Goal: Transaction & Acquisition: Purchase product/service

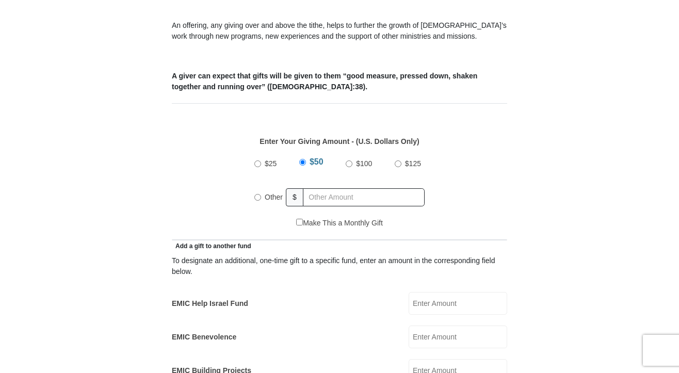
scroll to position [385, 0]
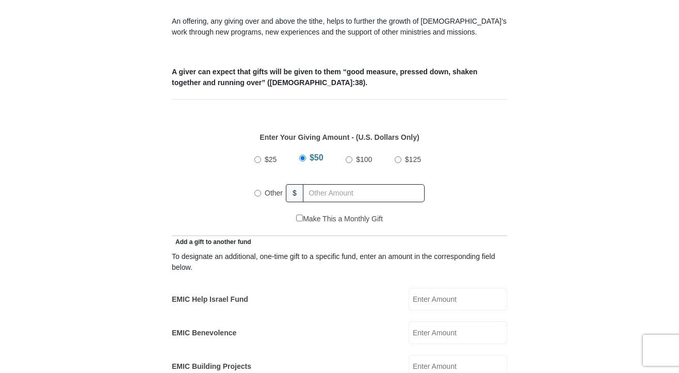
click at [259, 190] on input "Other" at bounding box center [257, 193] width 7 height 7
radio input "true"
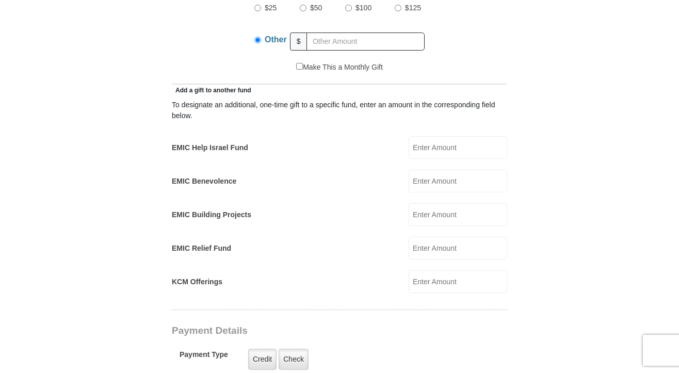
scroll to position [545, 0]
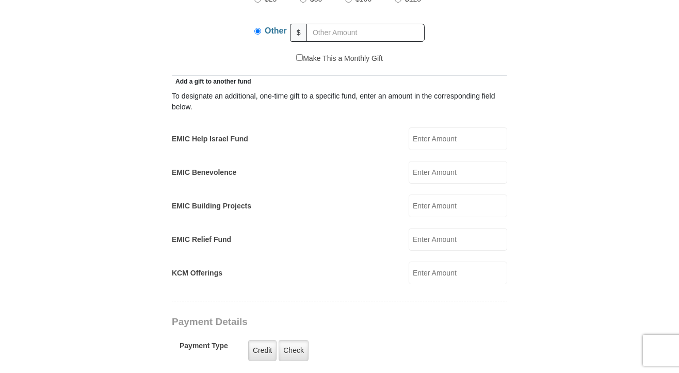
click at [435, 129] on input "EMIC Help Israel Fund" at bounding box center [458, 138] width 99 height 23
type input "20.00"
click at [424, 162] on input "EMIC Benevolence" at bounding box center [458, 172] width 99 height 23
type input "20.00"
click at [424, 195] on input "EMIC Building Projects" at bounding box center [458, 206] width 99 height 23
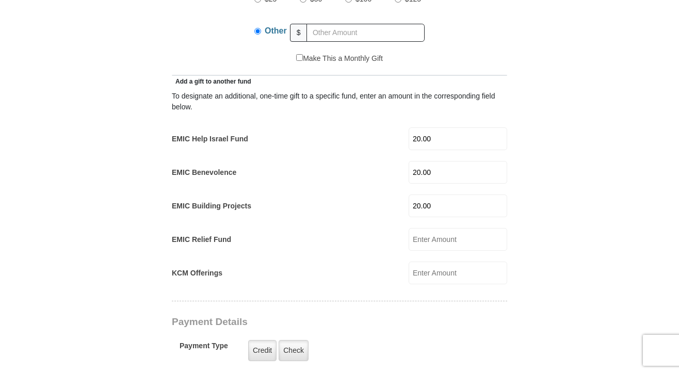
type input "20.00"
click at [421, 229] on input "EMIC Relief Fund" at bounding box center [458, 239] width 99 height 23
type input "20.00"
click at [423, 264] on input "KCM Offerings" at bounding box center [458, 273] width 99 height 23
type input "20.00"
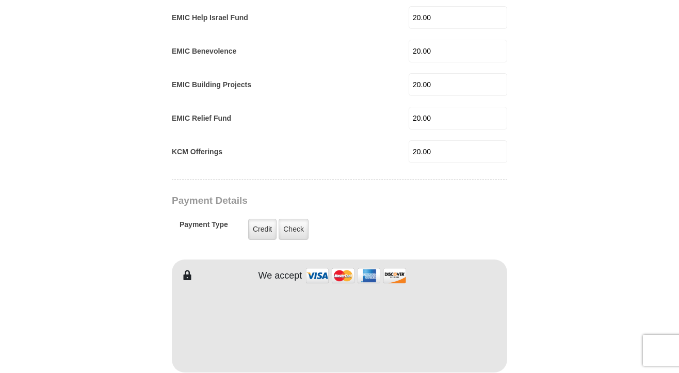
scroll to position [667, 0]
click at [261, 218] on label "Credit" at bounding box center [262, 228] width 28 height 21
click at [0, 0] on input "Credit" at bounding box center [0, 0] width 0 height 0
click at [530, 311] on form "[GEOGRAPHIC_DATA][DEMOGRAPHIC_DATA] Online Giving Because of gifts like yours, …" at bounding box center [339, 171] width 588 height 1595
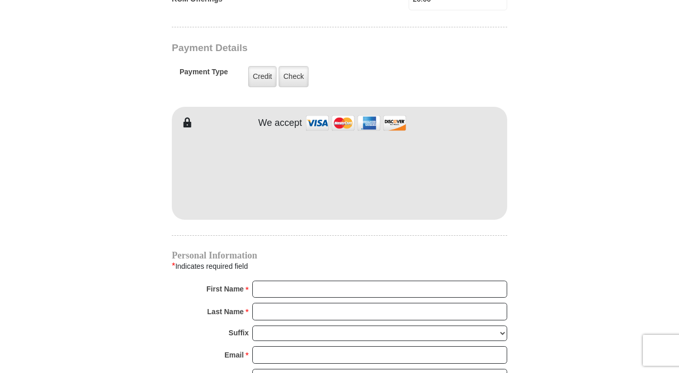
scroll to position [825, 0]
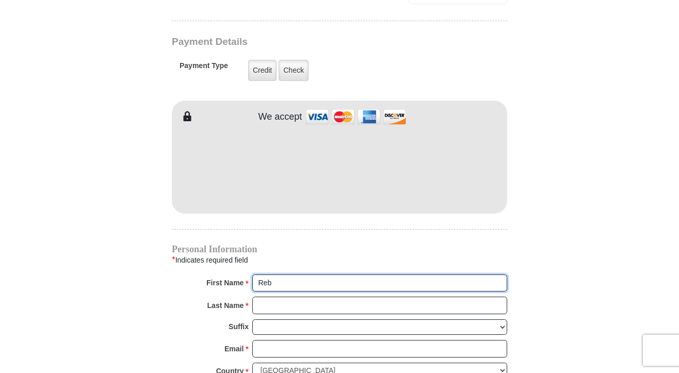
type input "[PERSON_NAME]"
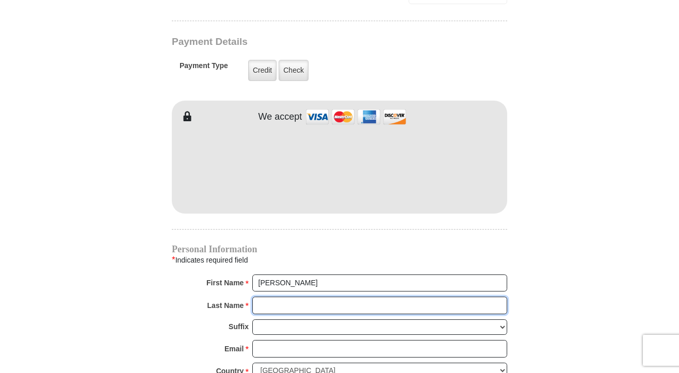
type input "Marine"
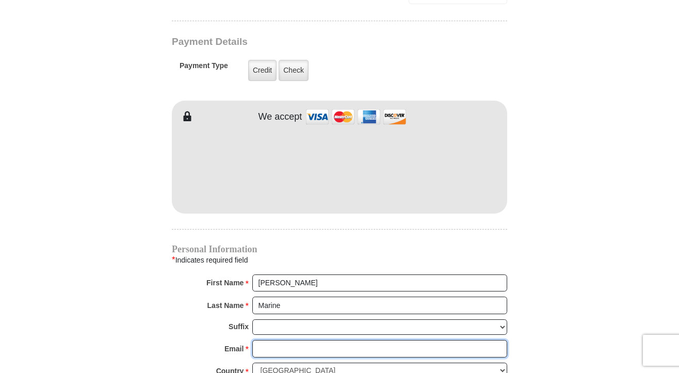
type input "[PERSON_NAME][EMAIL_ADDRESS][DOMAIN_NAME]"
type input "[STREET_ADDRESS]"
type input "Unit #202"
type input "[GEOGRAPHIC_DATA]"
select select "CA"
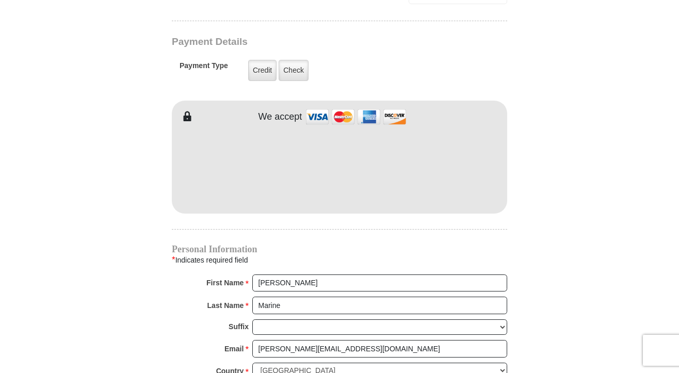
type input "90755-1029"
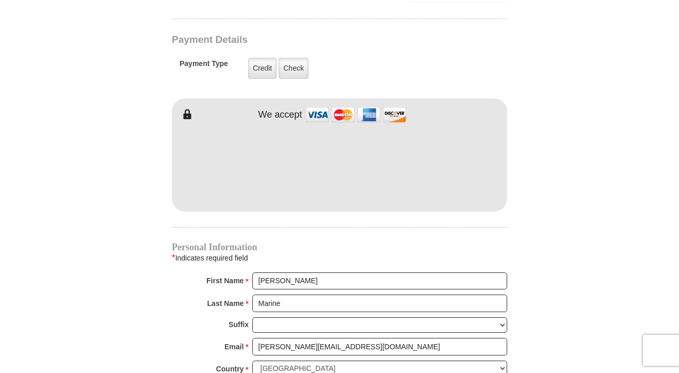
scroll to position [1032, 0]
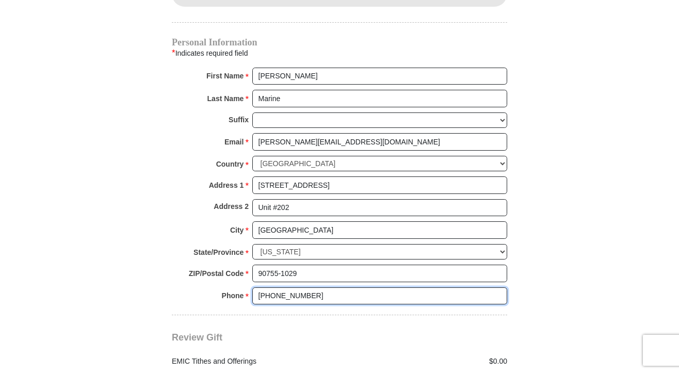
type input "[PHONE_NUMBER]"
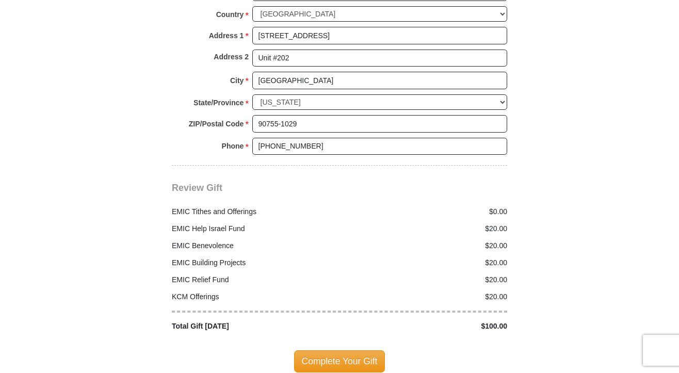
scroll to position [1185, 0]
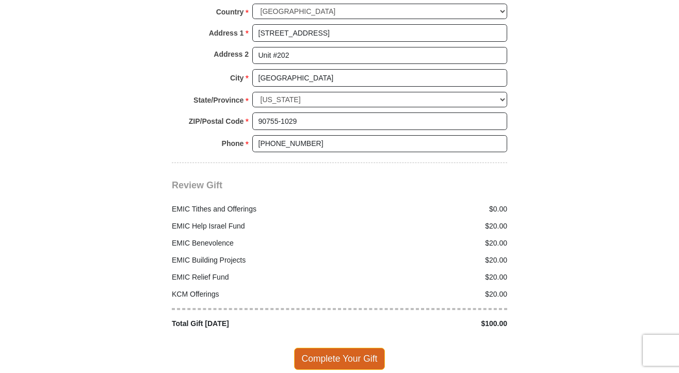
click at [358, 348] on span "Complete Your Gift" at bounding box center [339, 359] width 91 height 22
